Goal: Information Seeking & Learning: Learn about a topic

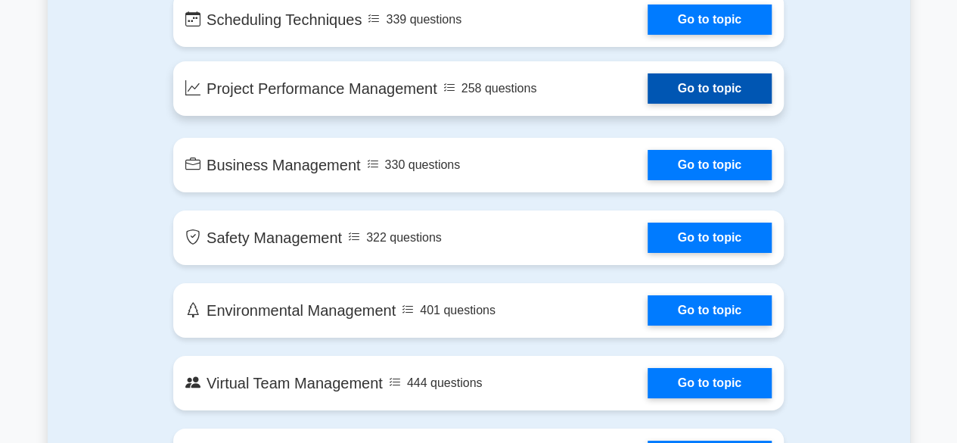
scroll to position [2637, 0]
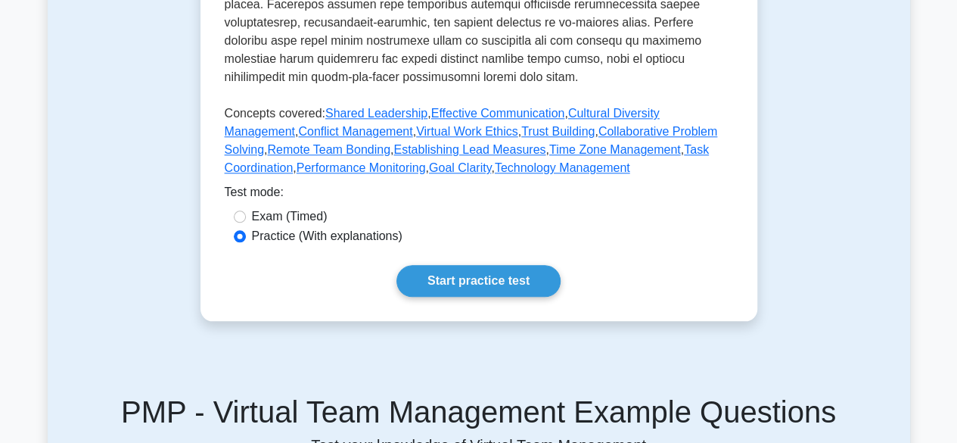
scroll to position [753, 0]
